Goal: Information Seeking & Learning: Learn about a topic

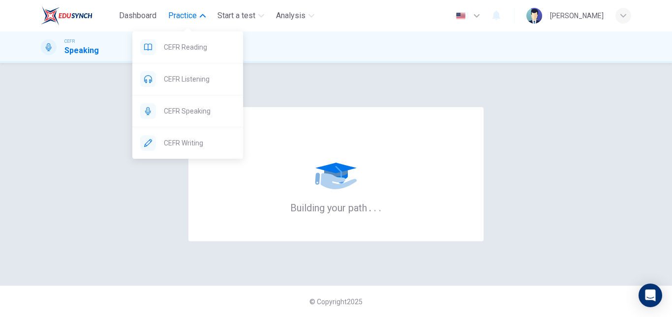
click at [186, 48] on span "CEFR Reading" at bounding box center [199, 47] width 71 height 12
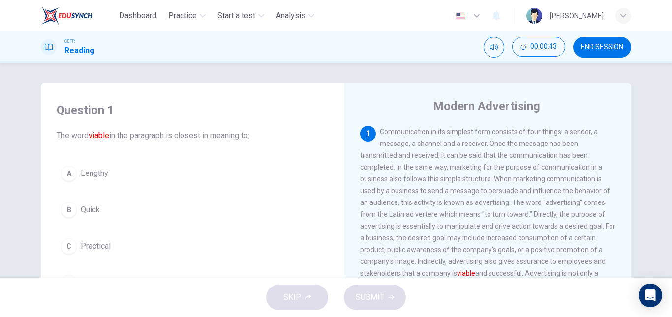
drag, startPoint x: 415, startPoint y: 142, endPoint x: 420, endPoint y: 146, distance: 6.3
click at [420, 146] on span "Communication in its simplest form consists of four things: a sender, a message…" at bounding box center [487, 220] width 255 height 185
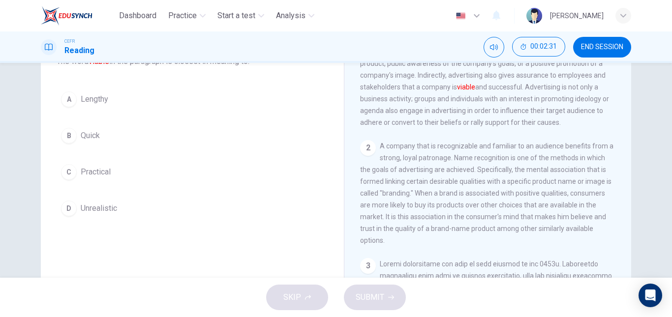
scroll to position [74, 0]
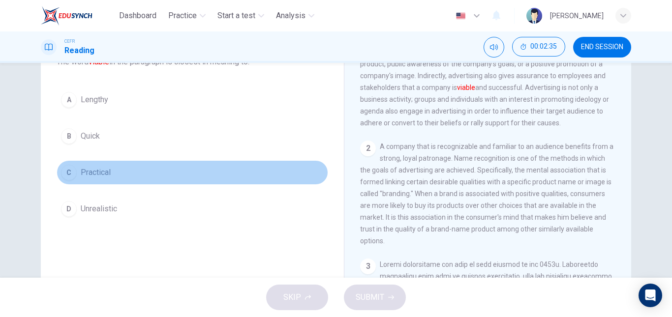
click at [100, 176] on span "Practical" at bounding box center [96, 173] width 30 height 12
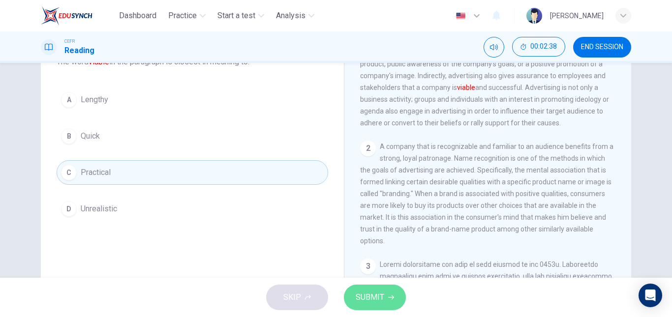
click at [384, 295] on button "SUBMIT" at bounding box center [375, 298] width 62 height 26
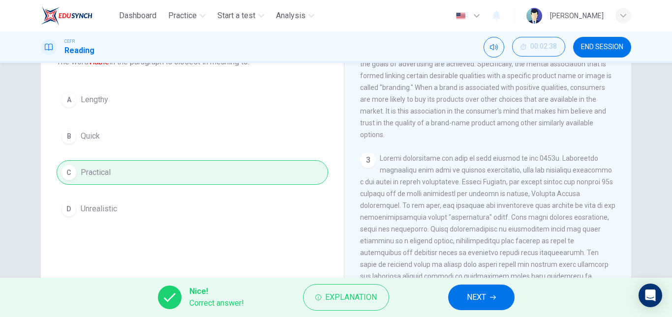
scroll to position [219, 0]
click at [483, 299] on span "NEXT" at bounding box center [476, 298] width 19 height 14
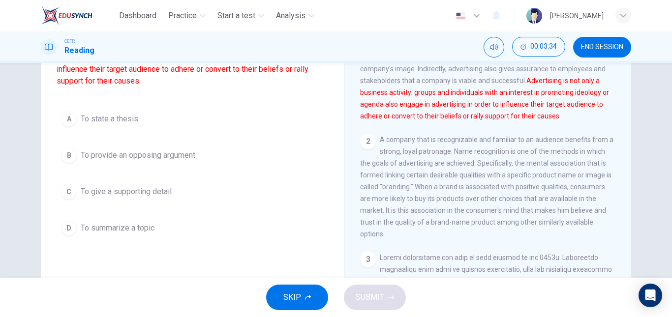
scroll to position [114, 0]
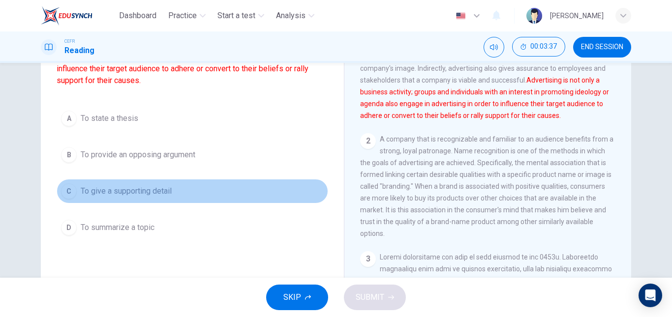
click at [135, 193] on span "To give a supporting detail" at bounding box center [126, 191] width 91 height 12
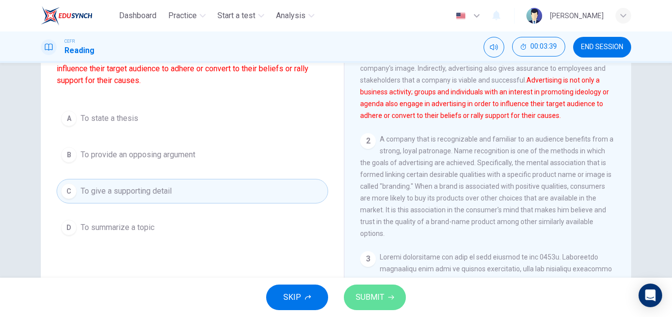
click at [379, 296] on span "SUBMIT" at bounding box center [369, 298] width 29 height 14
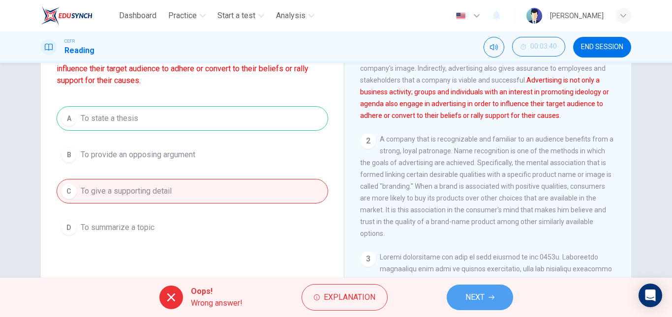
click at [491, 303] on button "NEXT" at bounding box center [479, 298] width 66 height 26
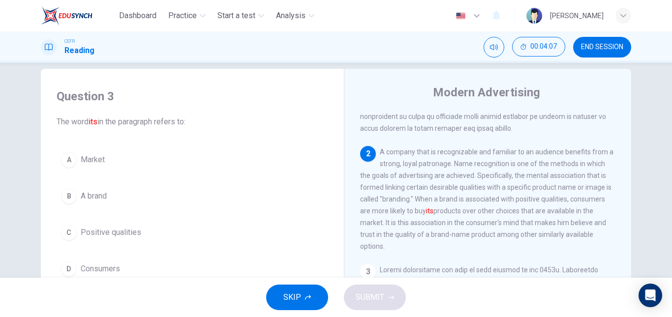
scroll to position [54, 0]
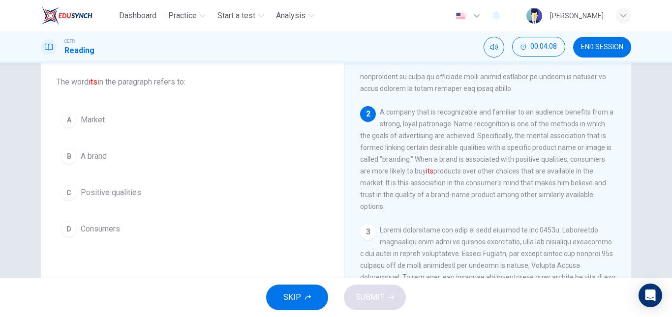
click at [81, 154] on span "A brand" at bounding box center [94, 156] width 26 height 12
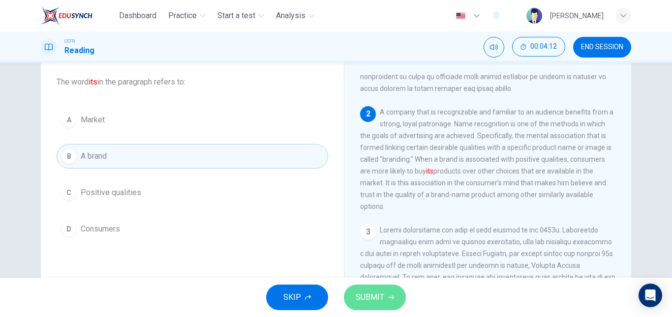
click at [380, 288] on button "SUBMIT" at bounding box center [375, 298] width 62 height 26
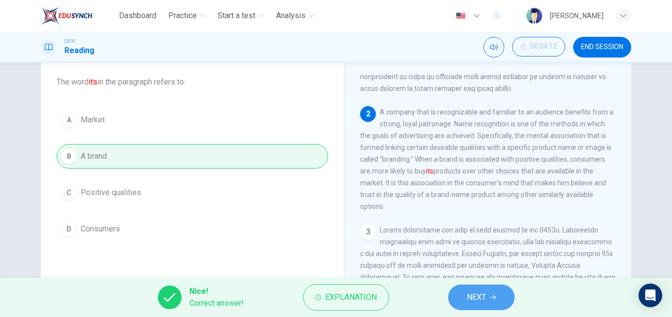
click at [475, 294] on span "NEXT" at bounding box center [476, 298] width 19 height 14
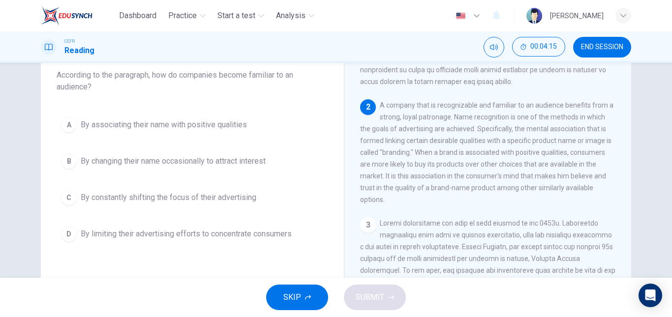
scroll to position [60, 0]
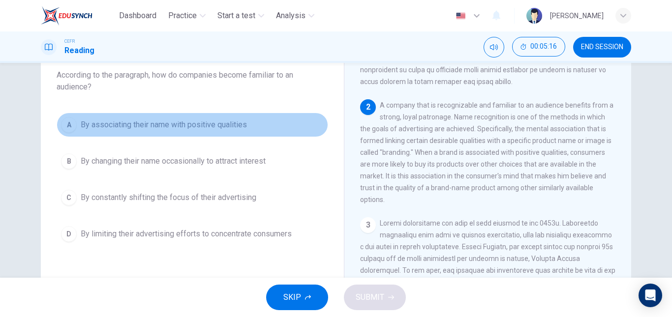
click at [135, 127] on span "By associating their name with positive qualities" at bounding box center [164, 125] width 166 height 12
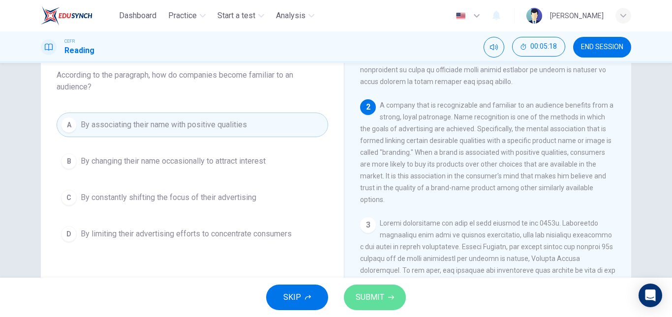
click at [359, 296] on span "SUBMIT" at bounding box center [369, 298] width 29 height 14
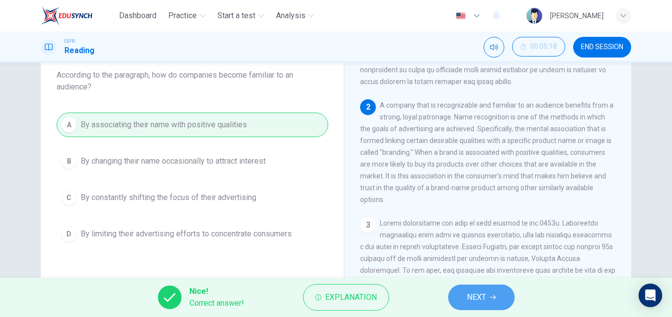
click at [505, 291] on button "NEXT" at bounding box center [481, 298] width 66 height 26
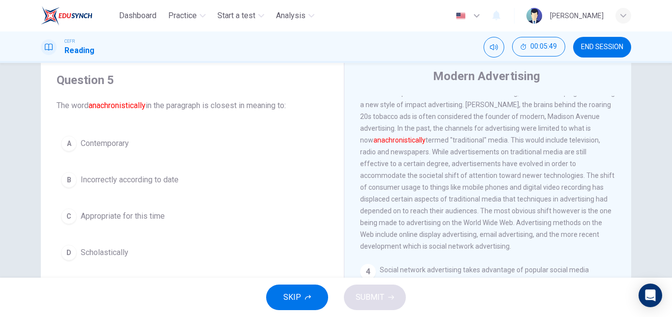
scroll to position [340, 0]
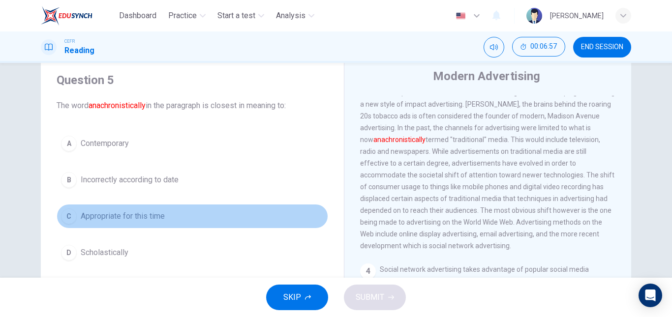
click at [133, 218] on span "Appropriate for this time" at bounding box center [123, 216] width 84 height 12
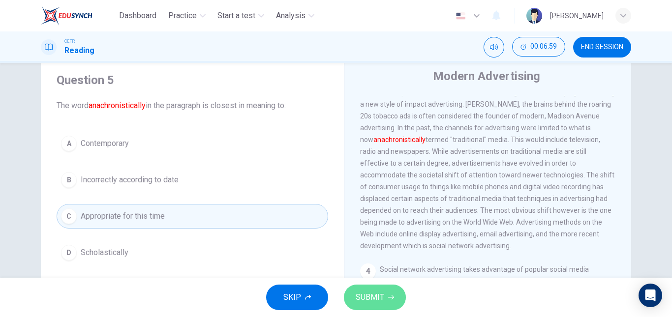
click at [374, 303] on span "SUBMIT" at bounding box center [369, 298] width 29 height 14
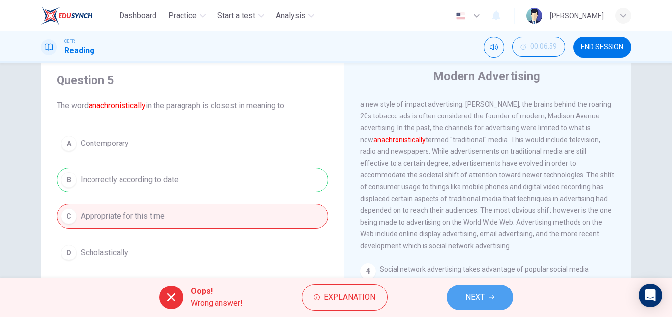
click at [461, 292] on button "NEXT" at bounding box center [479, 298] width 66 height 26
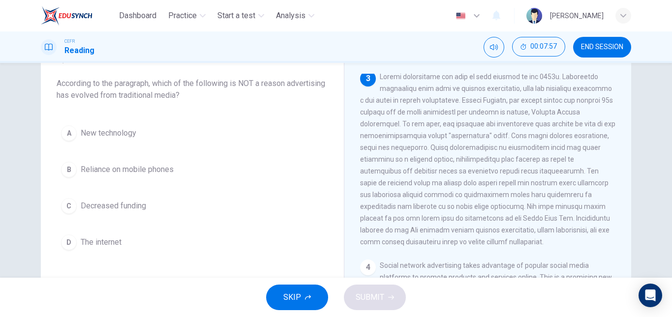
scroll to position [330, 0]
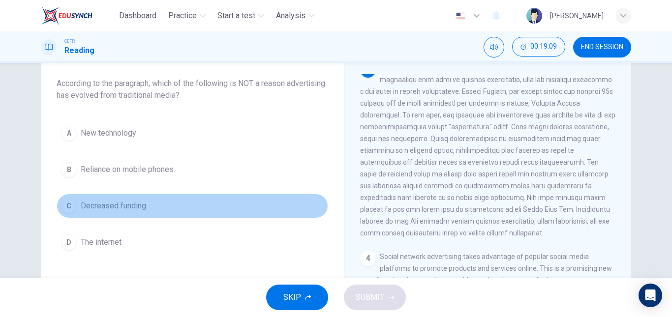
click at [81, 205] on span "Decreased funding" at bounding box center [113, 206] width 65 height 12
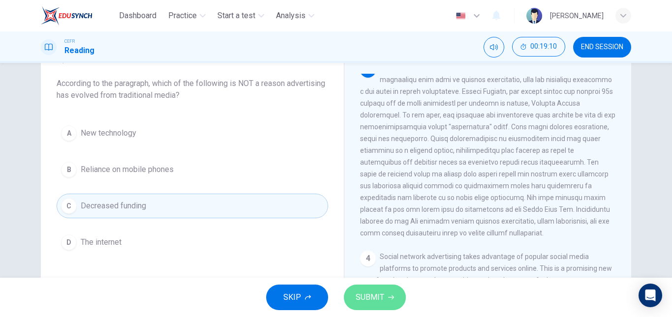
click at [386, 293] on button "SUBMIT" at bounding box center [375, 298] width 62 height 26
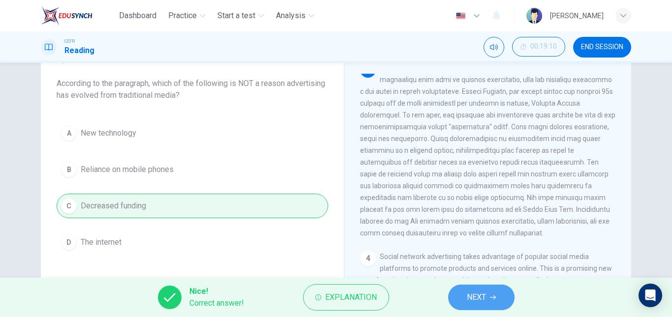
click at [472, 288] on button "NEXT" at bounding box center [481, 298] width 66 height 26
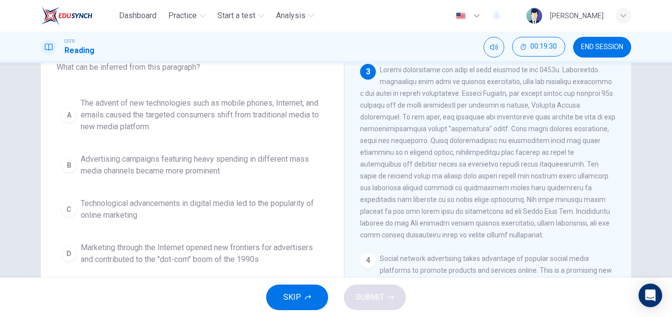
scroll to position [312, 0]
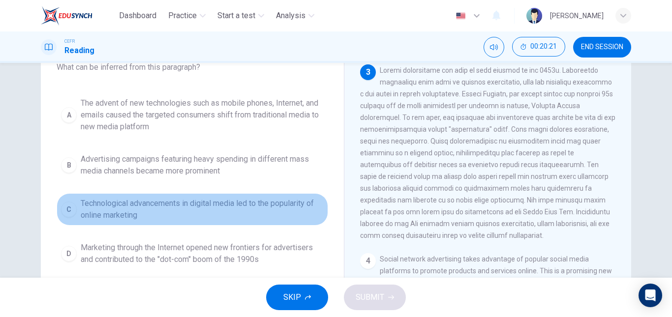
click at [90, 217] on span "Technological advancements in digital media led to the popularity of online mar…" at bounding box center [202, 210] width 243 height 24
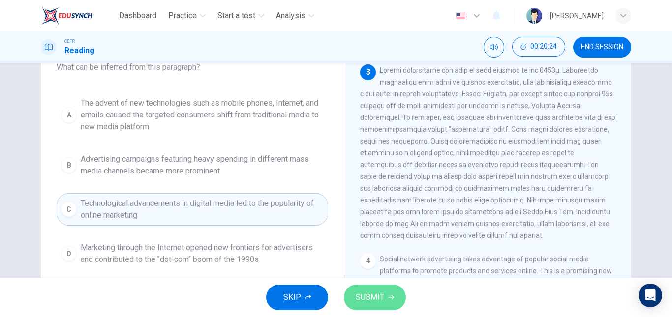
click at [361, 294] on span "SUBMIT" at bounding box center [369, 298] width 29 height 14
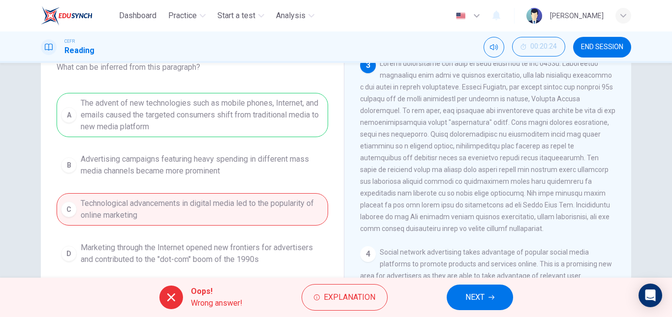
scroll to position [319, 0]
click at [471, 297] on span "NEXT" at bounding box center [474, 298] width 19 height 14
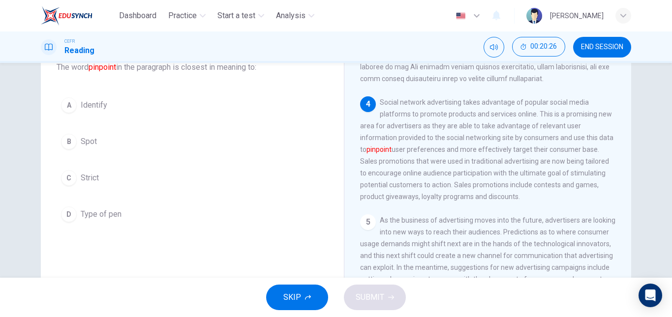
scroll to position [470, 0]
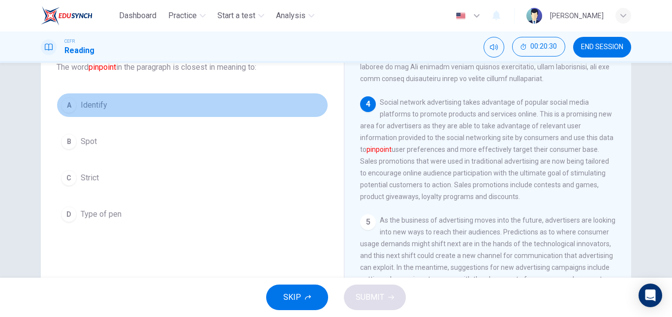
click at [82, 108] on span "Identify" at bounding box center [94, 105] width 27 height 12
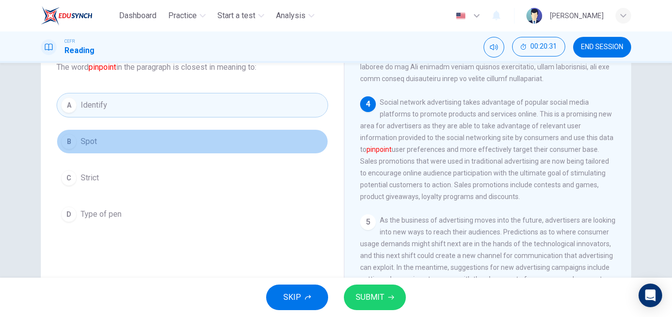
click at [90, 144] on span "Spot" at bounding box center [89, 142] width 16 height 12
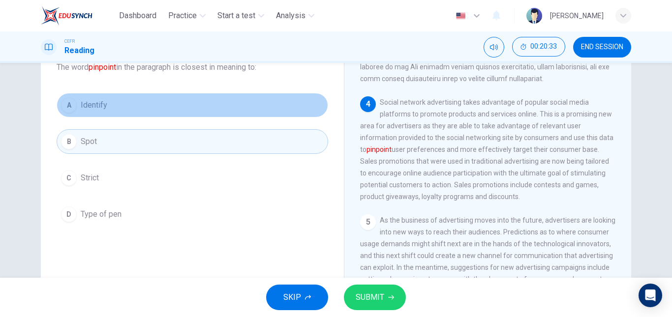
click at [100, 115] on button "A Identify" at bounding box center [192, 105] width 271 height 25
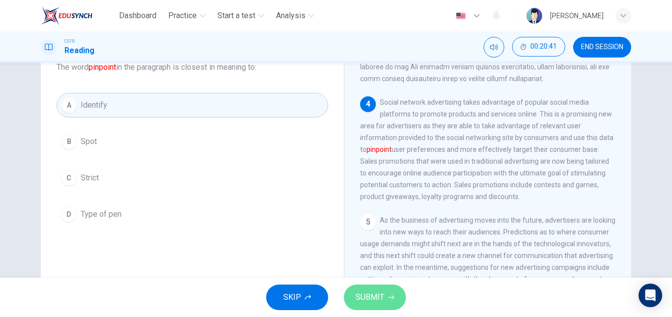
click at [384, 300] on button "SUBMIT" at bounding box center [375, 298] width 62 height 26
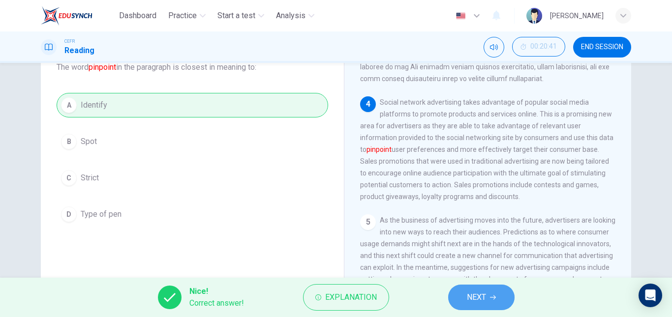
click at [453, 301] on button "NEXT" at bounding box center [481, 298] width 66 height 26
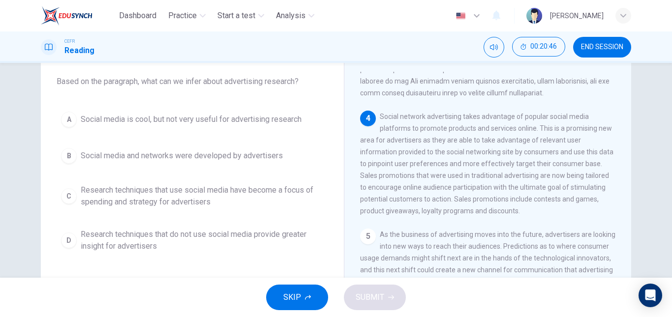
scroll to position [510, 0]
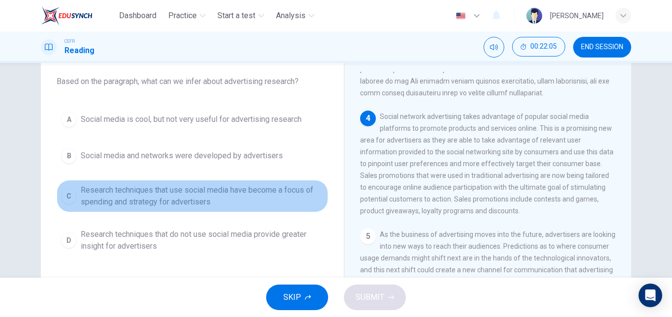
click at [254, 200] on span "Research techniques that use social media have become a focus of spending and s…" at bounding box center [202, 196] width 243 height 24
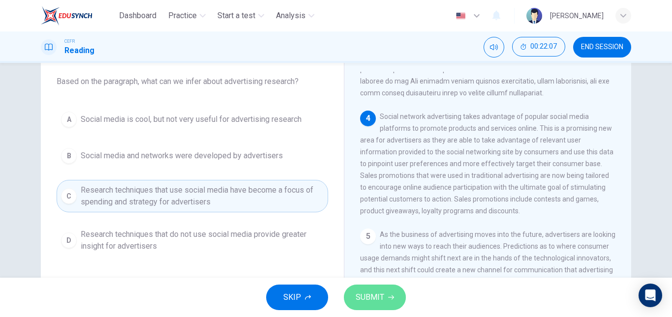
click at [366, 290] on button "SUBMIT" at bounding box center [375, 298] width 62 height 26
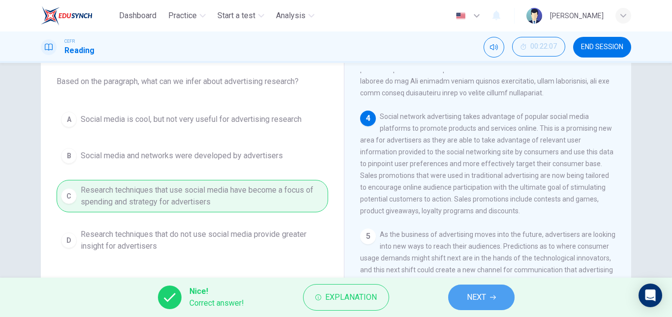
click at [466, 288] on button "NEXT" at bounding box center [481, 298] width 66 height 26
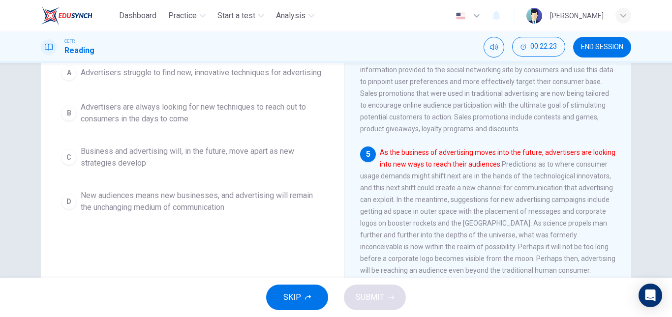
scroll to position [0, 0]
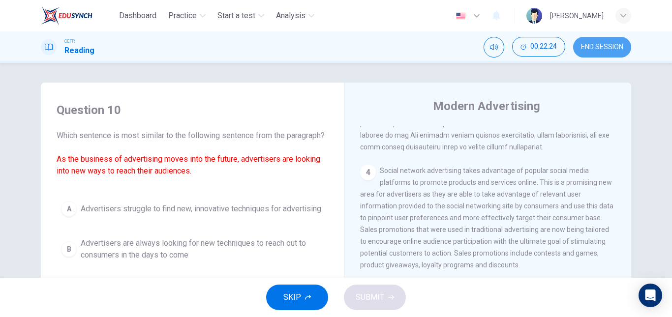
click at [584, 44] on span "END SESSION" at bounding box center [602, 47] width 42 height 8
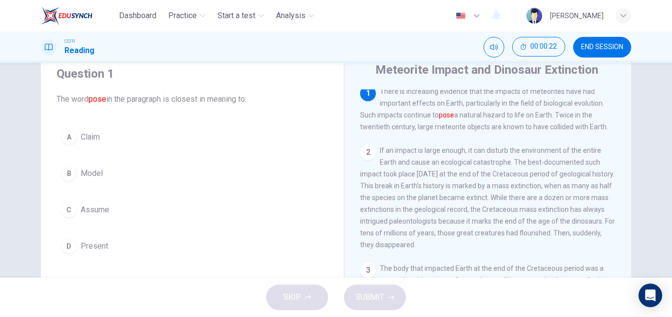
scroll to position [59, 0]
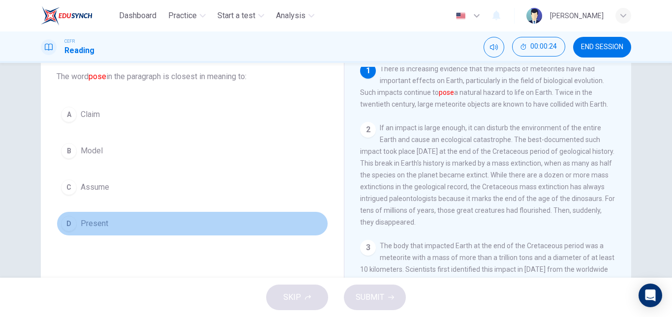
click at [96, 225] on span "Present" at bounding box center [95, 224] width 28 height 12
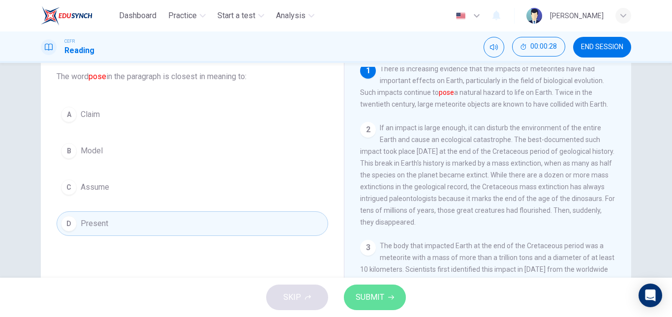
click at [363, 291] on span "SUBMIT" at bounding box center [369, 298] width 29 height 14
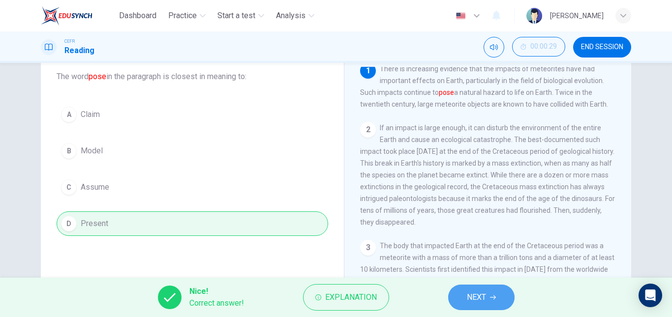
click at [486, 306] on button "NEXT" at bounding box center [481, 298] width 66 height 26
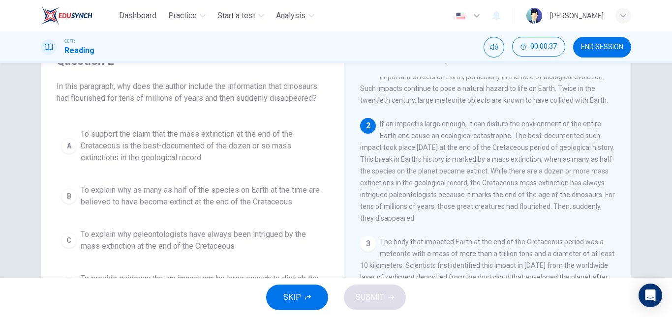
scroll to position [24, 0]
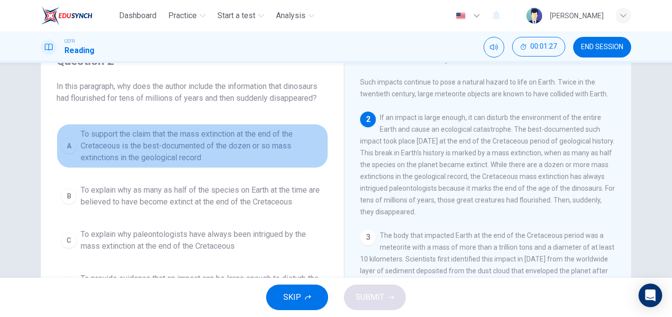
click at [257, 150] on span "To support the claim that the mass extinction at the end of the Cretaceous is t…" at bounding box center [202, 145] width 243 height 35
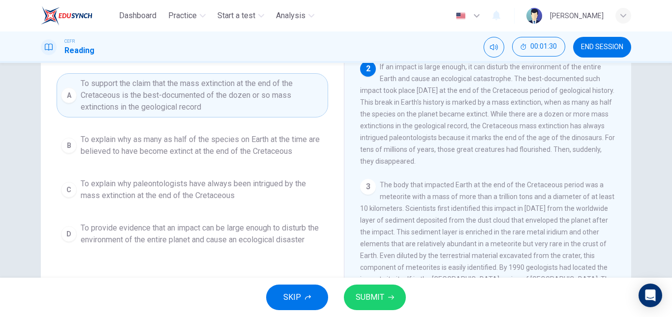
scroll to position [100, 0]
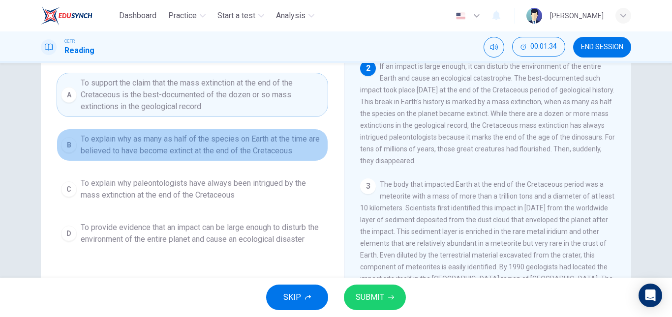
click at [228, 155] on span "To explain why as many as half of the species on Earth at the time are believed…" at bounding box center [202, 145] width 243 height 24
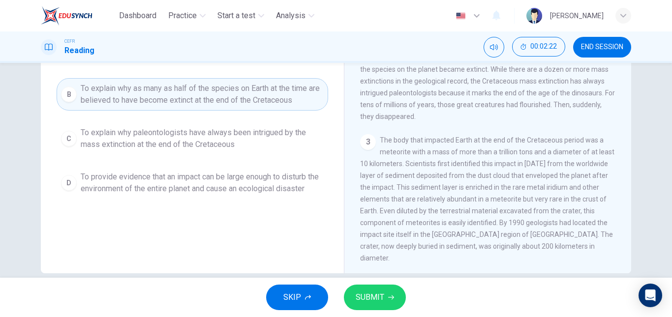
scroll to position [151, 0]
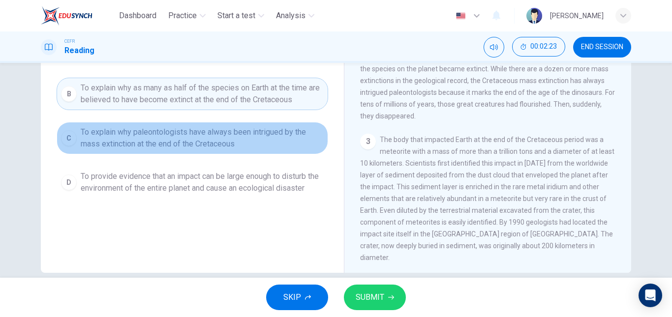
click at [206, 131] on span "To explain why paleontologists have always been intrigued by the mass extinctio…" at bounding box center [202, 138] width 243 height 24
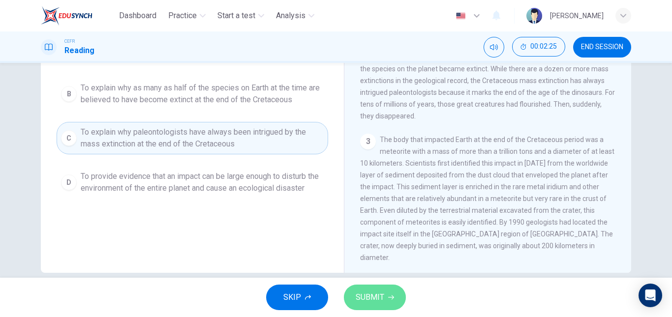
click at [371, 289] on button "SUBMIT" at bounding box center [375, 298] width 62 height 26
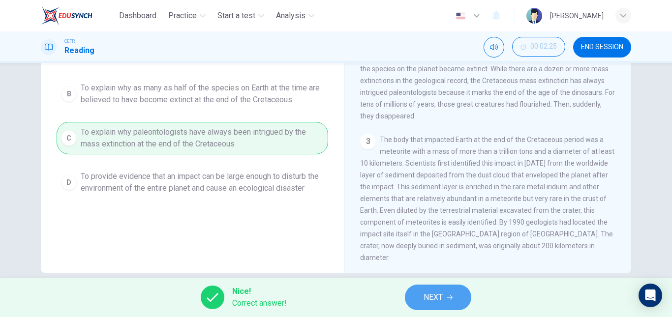
click at [450, 297] on icon "button" at bounding box center [449, 298] width 6 height 6
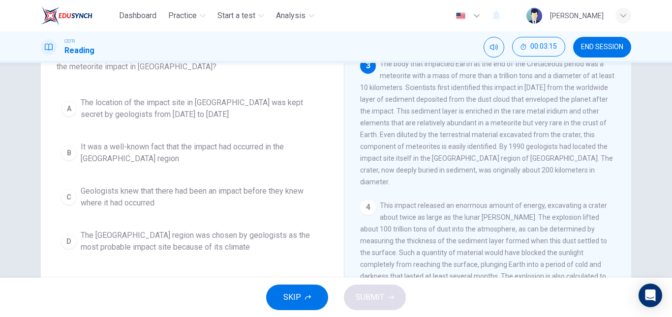
scroll to position [81, 0]
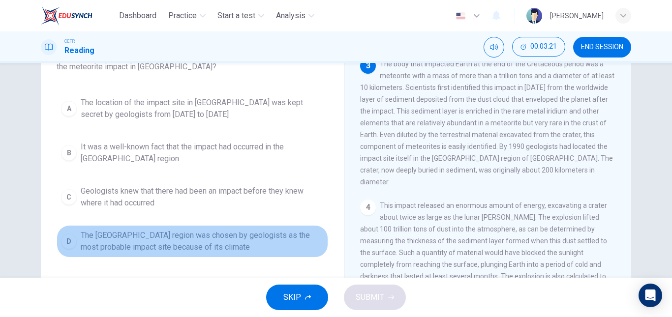
click at [282, 241] on span "The Yucatán region was chosen by geologists as the most probable impact site be…" at bounding box center [202, 242] width 243 height 24
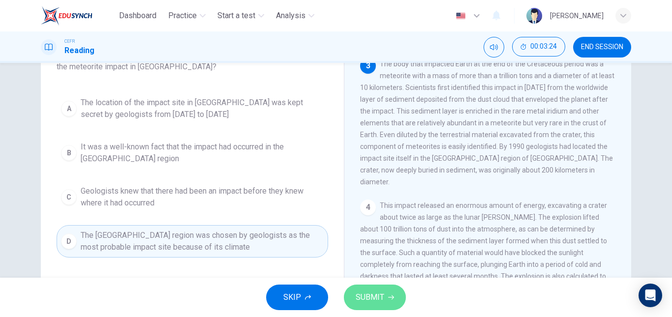
click at [360, 304] on span "SUBMIT" at bounding box center [369, 298] width 29 height 14
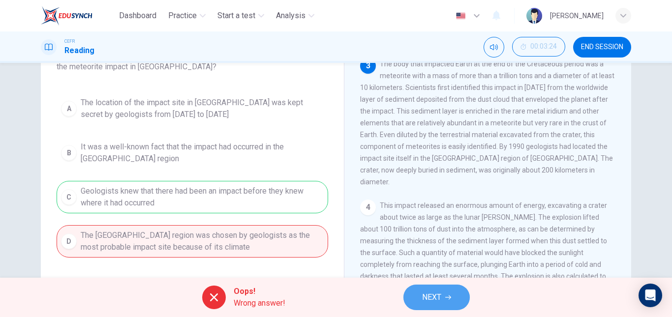
click at [425, 294] on span "NEXT" at bounding box center [431, 298] width 19 height 14
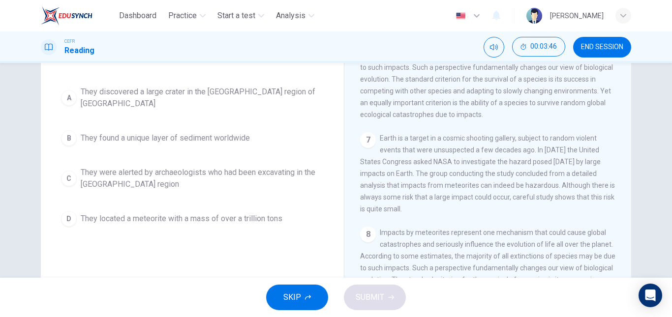
scroll to position [96, 0]
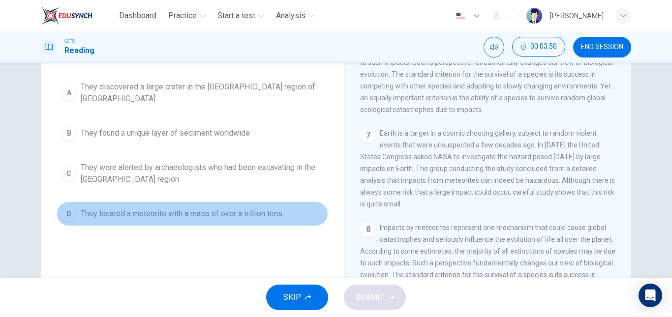
click at [259, 212] on button "D They located a meteorite with a mass of over a trillion tons" at bounding box center [192, 214] width 271 height 25
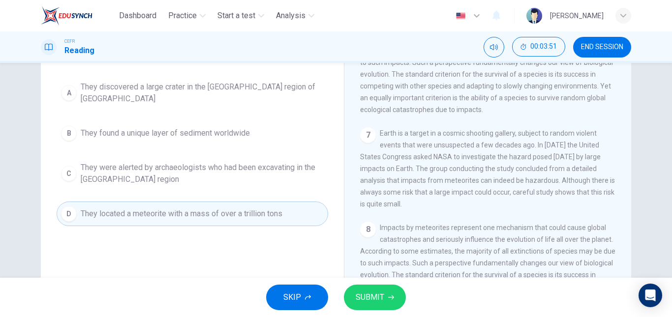
click at [345, 289] on div "SKIP SUBMIT" at bounding box center [336, 297] width 672 height 39
click at [241, 127] on span "They found a unique layer of sediment worldwide" at bounding box center [165, 133] width 169 height 12
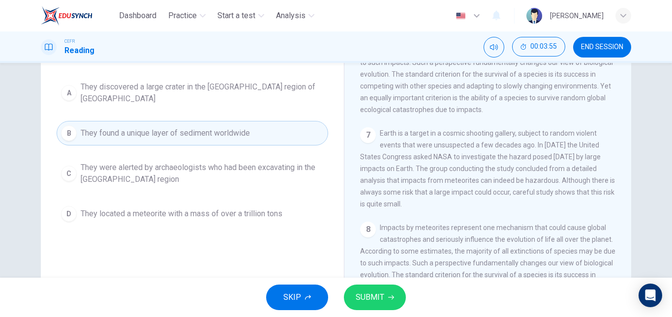
click at [367, 299] on span "SUBMIT" at bounding box center [369, 298] width 29 height 14
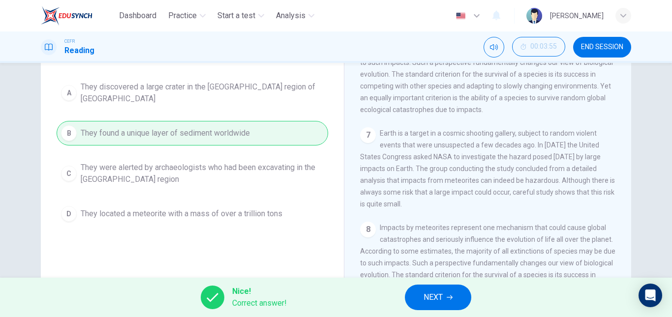
click at [448, 303] on button "NEXT" at bounding box center [438, 298] width 66 height 26
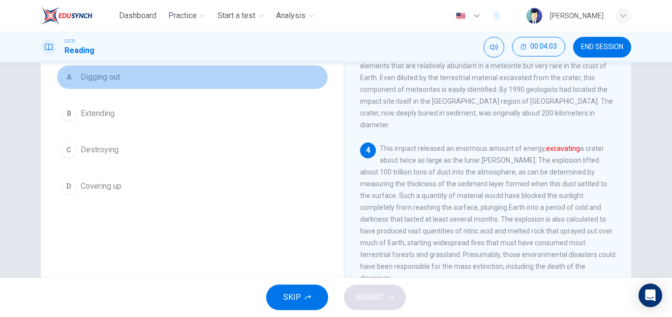
click at [113, 80] on span "Digging out" at bounding box center [100, 77] width 39 height 12
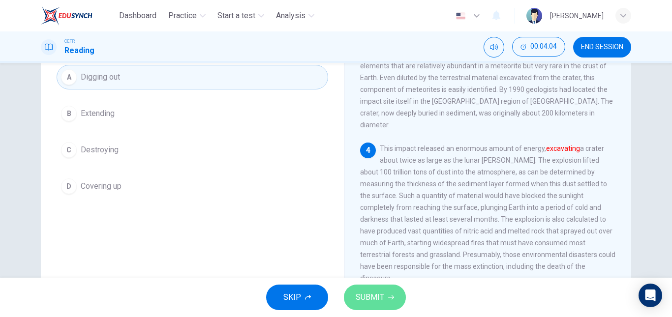
click at [360, 286] on button "SUBMIT" at bounding box center [375, 298] width 62 height 26
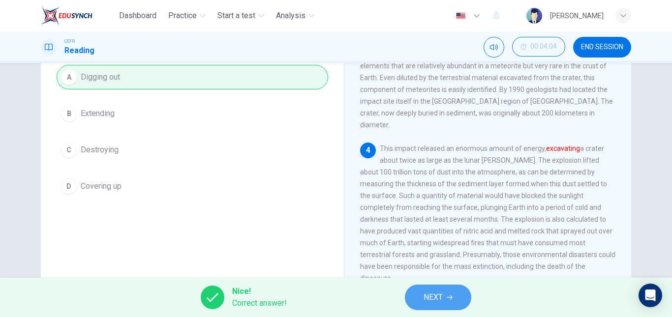
click at [435, 297] on span "NEXT" at bounding box center [432, 298] width 19 height 14
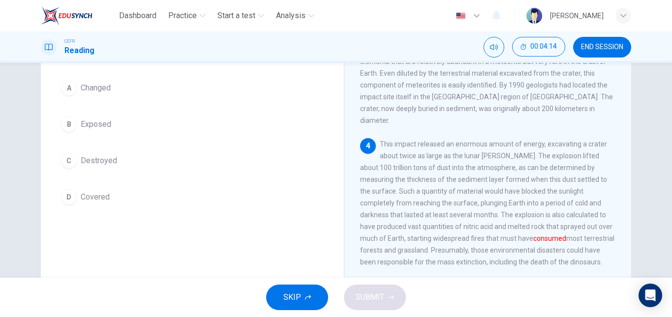
scroll to position [85, 0]
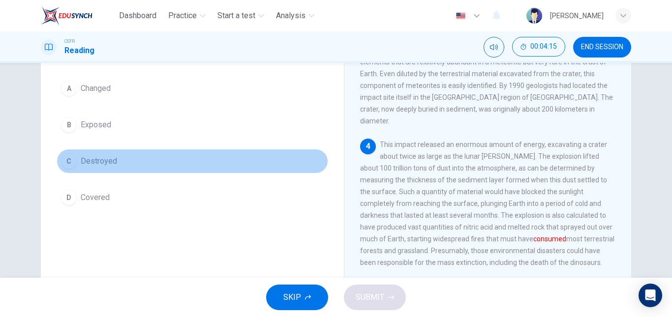
click at [125, 160] on button "C Destroyed" at bounding box center [192, 161] width 271 height 25
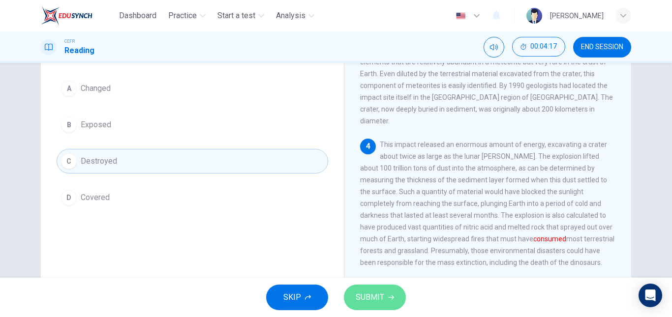
click at [364, 296] on span "SUBMIT" at bounding box center [369, 298] width 29 height 14
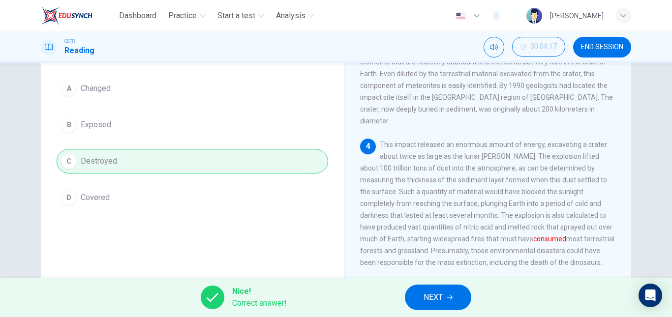
click at [418, 297] on button "NEXT" at bounding box center [438, 298] width 66 height 26
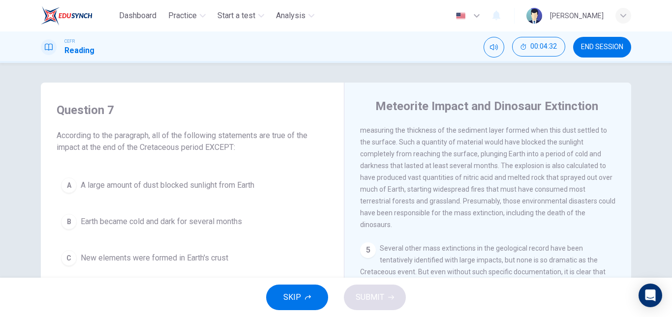
scroll to position [355, 0]
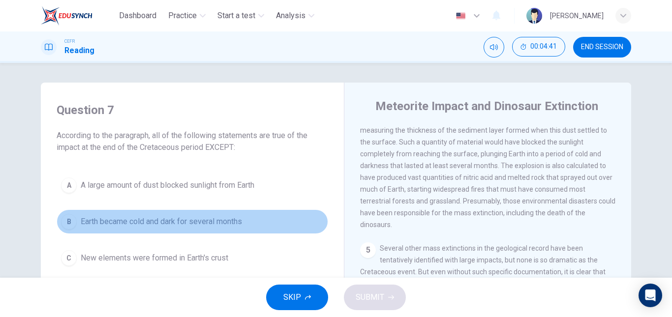
click at [209, 226] on span "Earth became cold and dark for several months" at bounding box center [161, 222] width 161 height 12
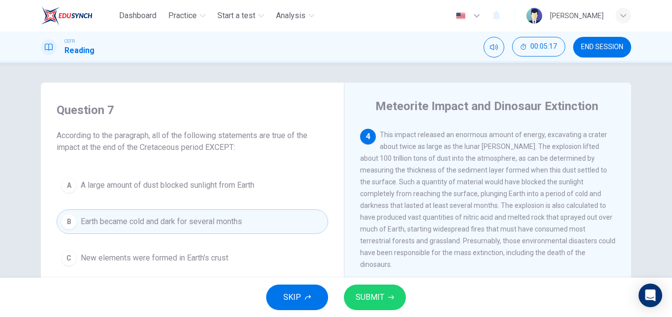
scroll to position [166, 0]
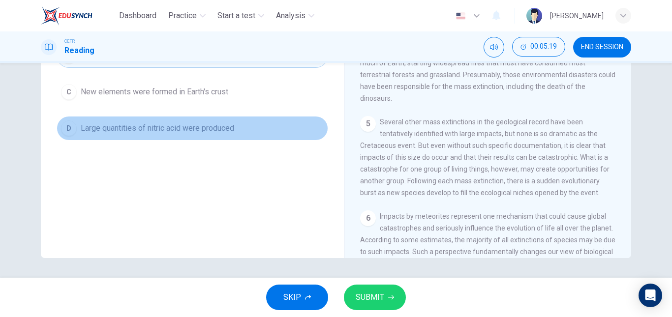
click at [187, 129] on span "Large quantities of nitric acid were produced" at bounding box center [157, 128] width 153 height 12
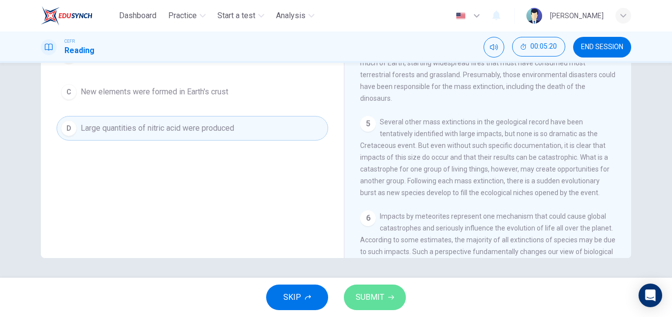
click at [360, 295] on span "SUBMIT" at bounding box center [369, 298] width 29 height 14
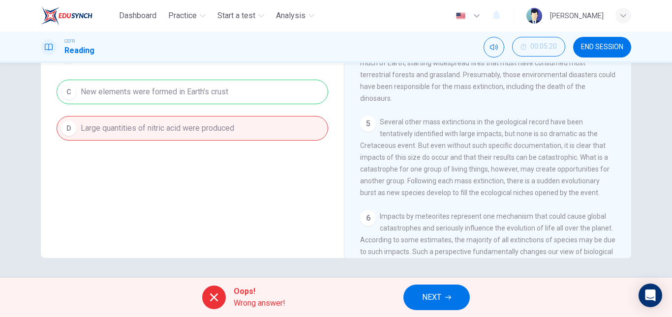
click at [360, 295] on div "Oops! Wrong answer! NEXT" at bounding box center [336, 297] width 672 height 39
click at [424, 282] on div "Oops! Wrong answer! NEXT" at bounding box center [336, 297] width 672 height 39
click at [425, 288] on button "NEXT" at bounding box center [436, 298] width 66 height 26
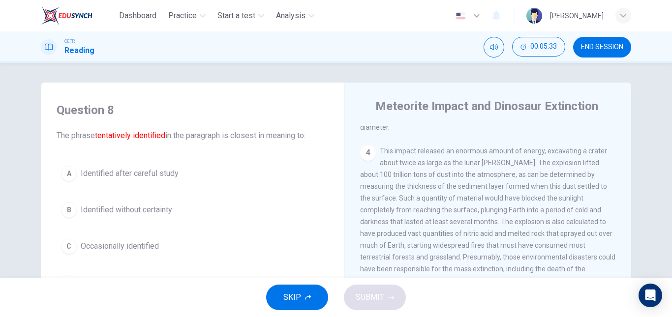
scroll to position [45, 0]
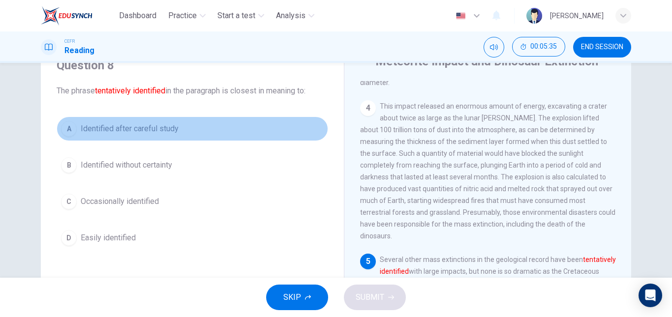
click at [152, 126] on span "Identified after careful study" at bounding box center [130, 129] width 98 height 12
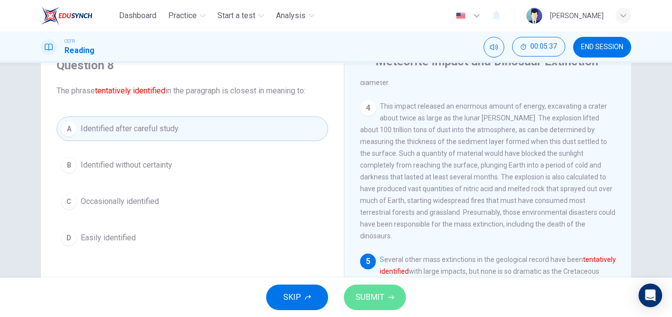
click at [353, 289] on button "SUBMIT" at bounding box center [375, 298] width 62 height 26
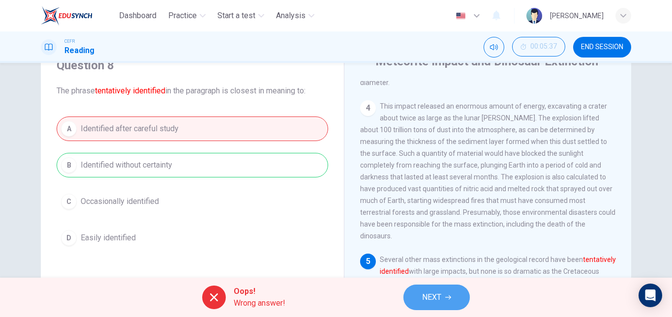
click at [423, 289] on button "NEXT" at bounding box center [436, 298] width 66 height 26
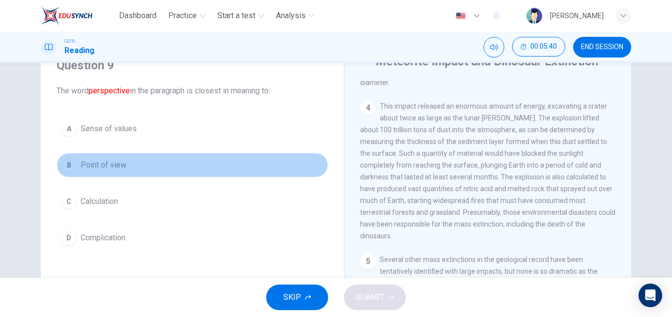
click at [99, 163] on span "Point of view" at bounding box center [104, 165] width 46 height 12
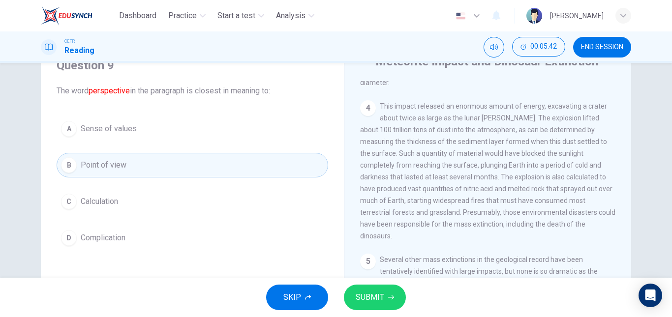
click at [362, 283] on div "SKIP SUBMIT" at bounding box center [336, 297] width 672 height 39
click at [366, 289] on button "SUBMIT" at bounding box center [375, 298] width 62 height 26
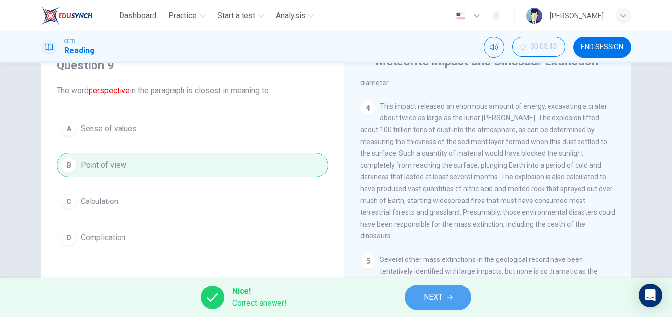
click at [423, 292] on span "NEXT" at bounding box center [432, 298] width 19 height 14
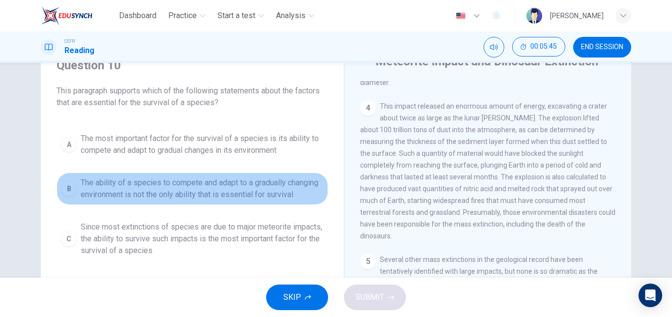
click at [150, 173] on button "B The ability of a species to compete and adapt to a gradually changing environ…" at bounding box center [192, 189] width 271 height 32
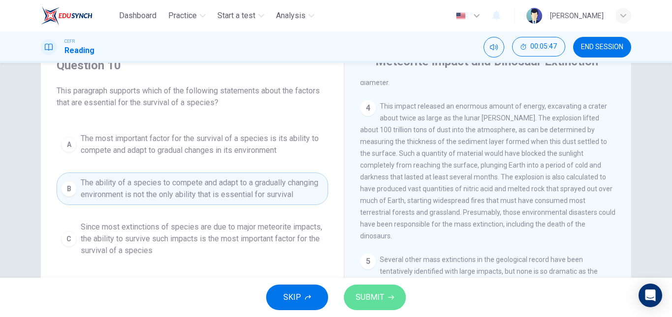
click at [366, 292] on span "SUBMIT" at bounding box center [369, 298] width 29 height 14
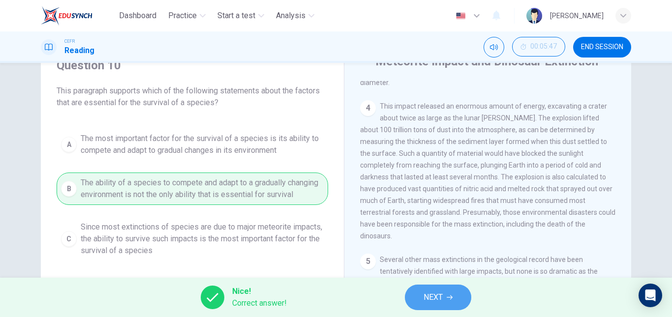
click at [427, 297] on span "NEXT" at bounding box center [432, 298] width 19 height 14
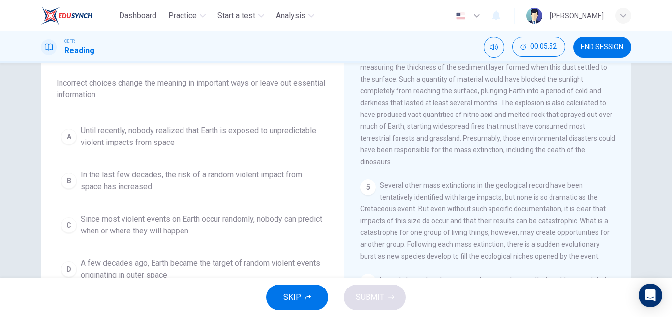
scroll to position [166, 0]
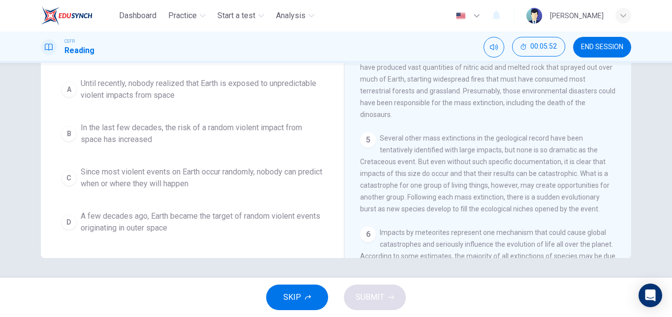
click at [197, 202] on div "A Until recently, nobody realized that Earth is exposed to unpredictable violen…" at bounding box center [192, 155] width 271 height 165
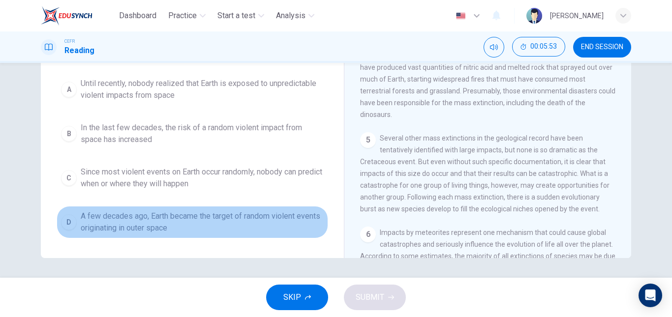
click at [211, 229] on span "A few decades ago, Earth became the target of random violent events originating…" at bounding box center [202, 222] width 243 height 24
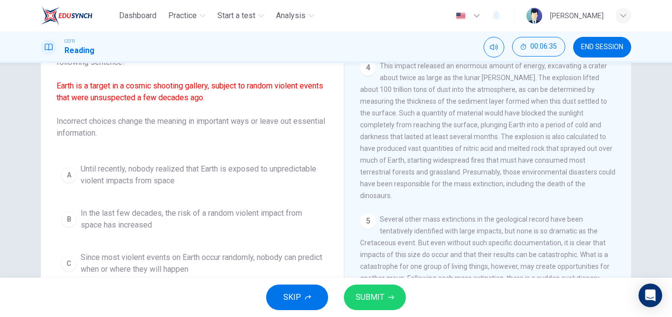
scroll to position [0, 0]
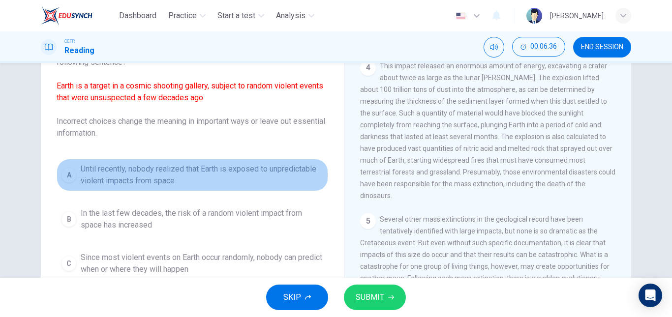
click at [203, 173] on span "Until recently, nobody realized that Earth is exposed to unpredictable violent …" at bounding box center [202, 175] width 243 height 24
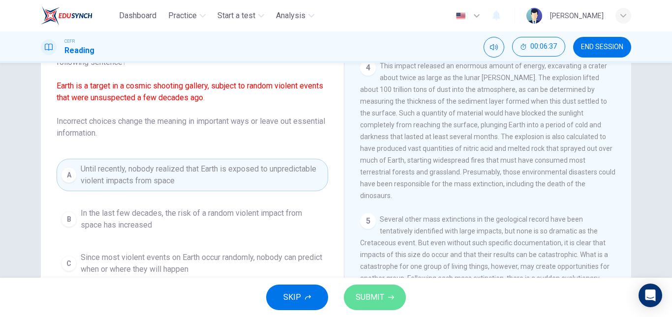
click at [388, 298] on icon "button" at bounding box center [391, 298] width 6 height 6
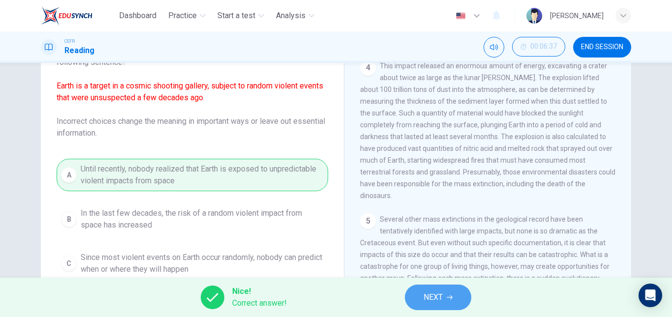
click at [448, 294] on button "NEXT" at bounding box center [438, 298] width 66 height 26
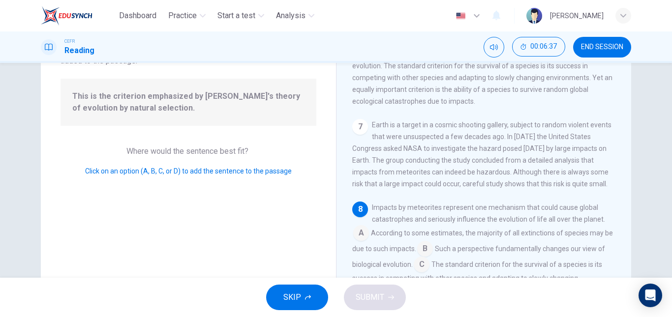
scroll to position [598, 0]
click at [362, 236] on input at bounding box center [361, 234] width 16 height 16
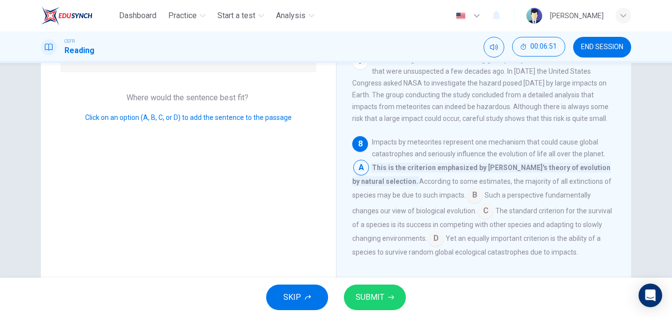
scroll to position [139, 0]
click at [467, 189] on input at bounding box center [475, 196] width 16 height 16
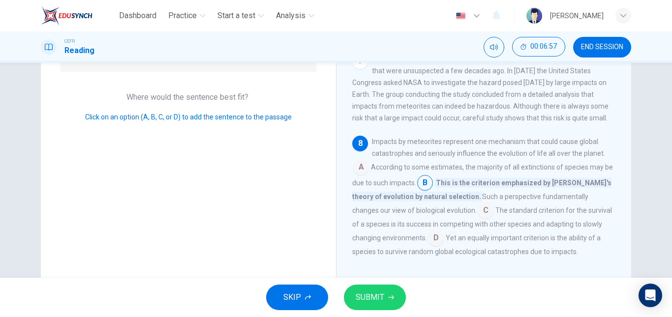
click at [477, 213] on input at bounding box center [485, 212] width 16 height 16
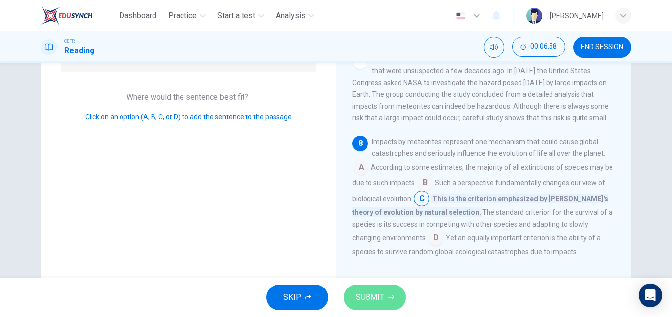
click at [396, 289] on button "SUBMIT" at bounding box center [375, 298] width 62 height 26
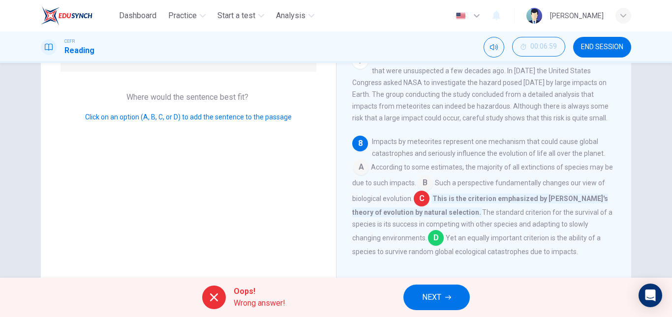
click at [429, 291] on span "NEXT" at bounding box center [431, 298] width 19 height 14
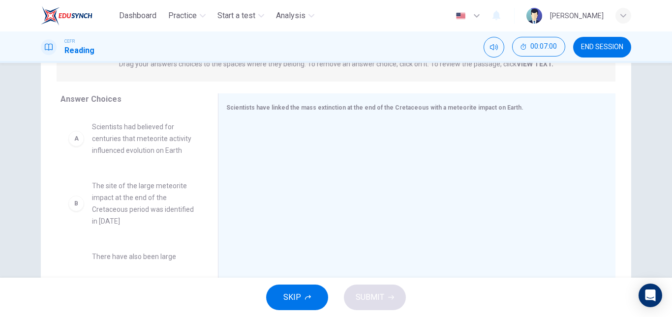
click at [165, 167] on div "A Scientists had believed for centuries that meteorite activity influenced evol…" at bounding box center [131, 188] width 142 height 151
click at [158, 129] on span "Scientists had believed for centuries that meteorite activity influenced evolut…" at bounding box center [143, 138] width 102 height 35
drag, startPoint x: 158, startPoint y: 129, endPoint x: 285, endPoint y: 150, distance: 128.5
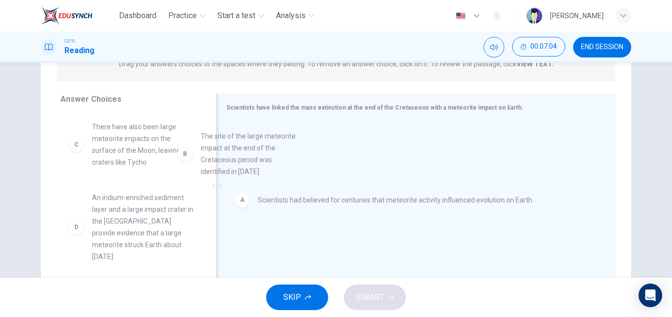
drag, startPoint x: 136, startPoint y: 141, endPoint x: 347, endPoint y: 175, distance: 213.2
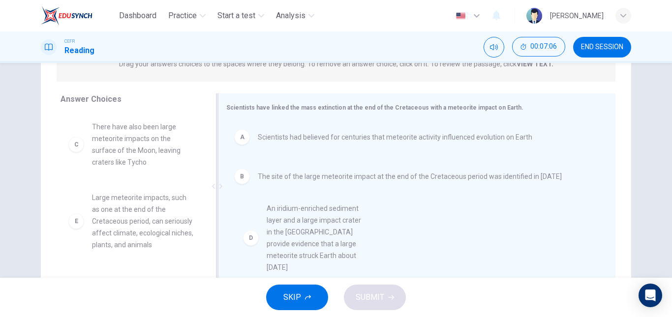
scroll to position [24, 0]
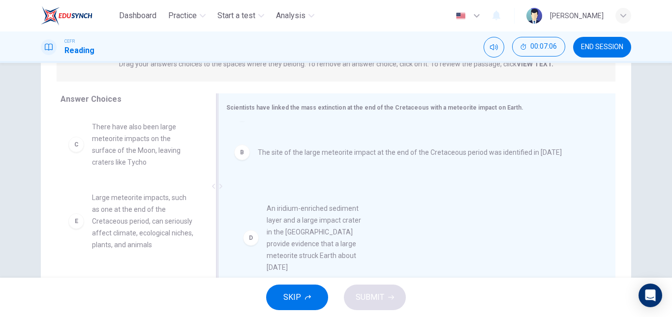
drag, startPoint x: 159, startPoint y: 213, endPoint x: 339, endPoint y: 224, distance: 180.3
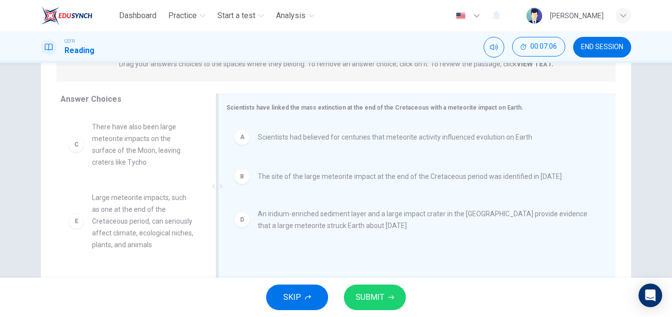
scroll to position [0, 0]
click at [370, 295] on span "SUBMIT" at bounding box center [369, 298] width 29 height 14
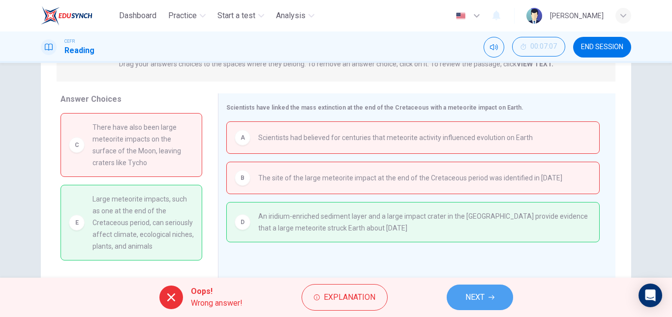
click at [465, 292] on span "NEXT" at bounding box center [474, 298] width 19 height 14
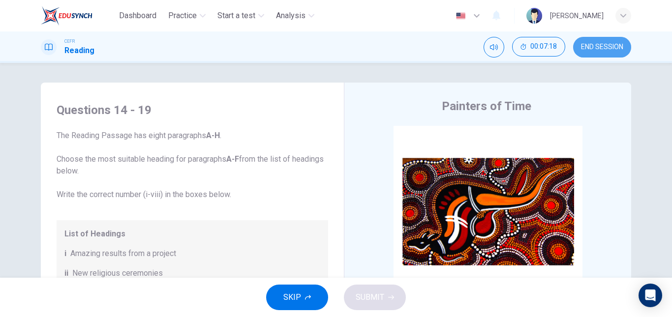
click at [591, 40] on button "END SESSION" at bounding box center [602, 47] width 58 height 21
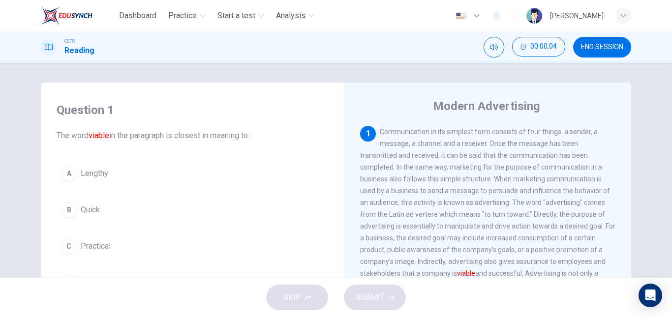
scroll to position [218, 0]
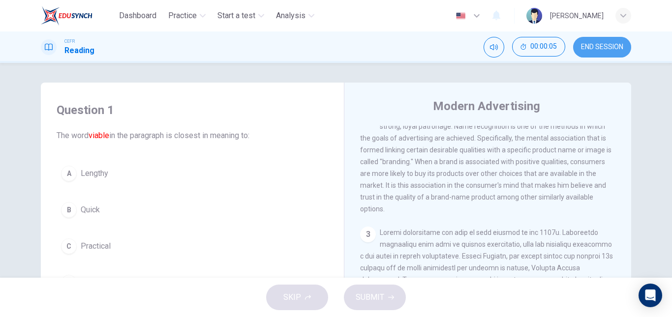
click at [592, 52] on button "END SESSION" at bounding box center [602, 47] width 58 height 21
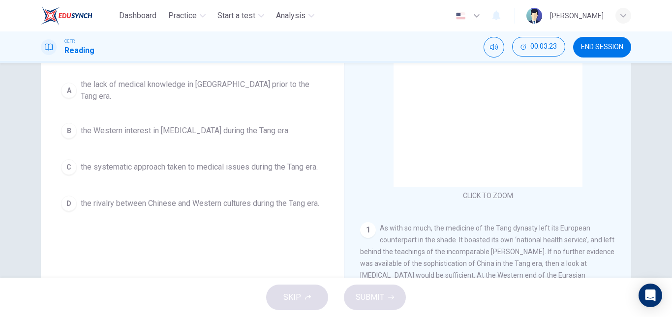
scroll to position [152, 0]
